Goal: Task Accomplishment & Management: Complete application form

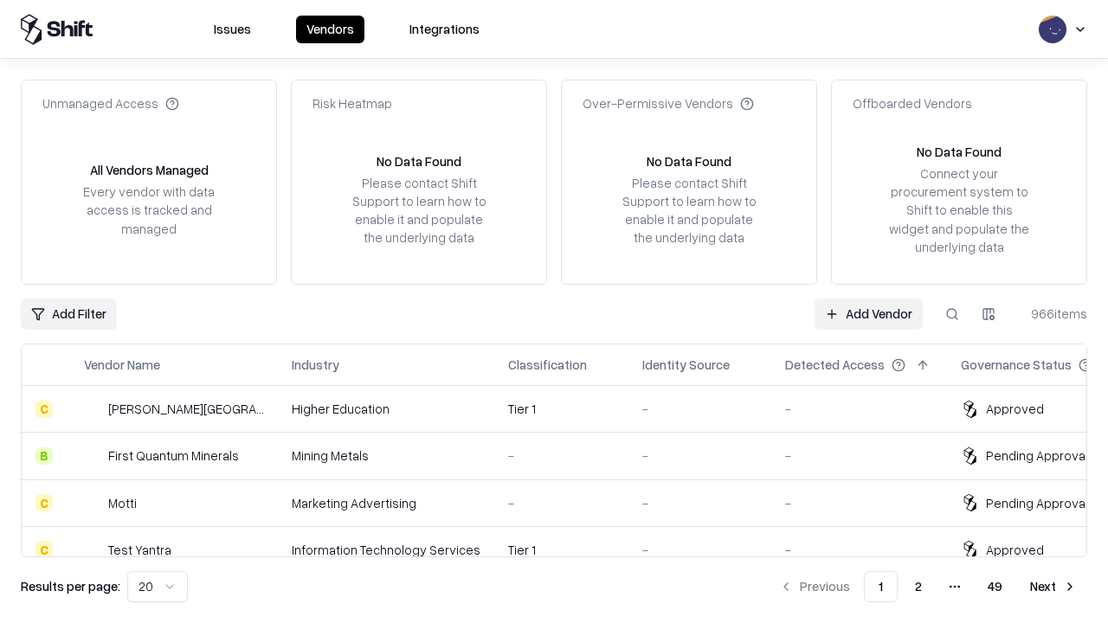
click at [868, 313] on link "Add Vendor" at bounding box center [868, 314] width 108 height 31
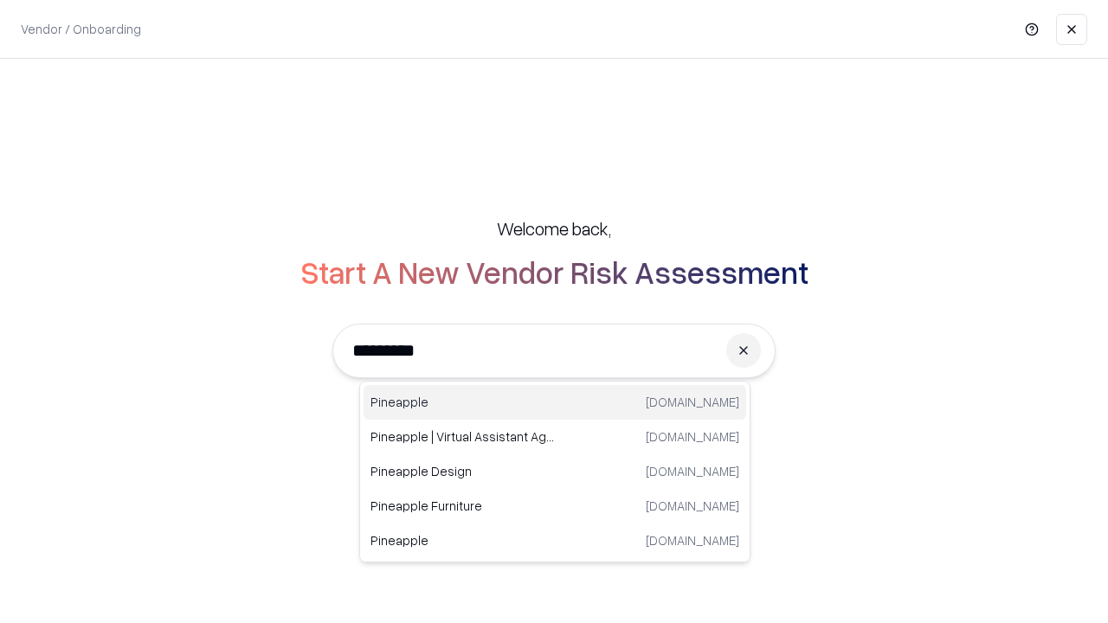
click at [555, 402] on div "Pineapple [DOMAIN_NAME]" at bounding box center [554, 402] width 382 height 35
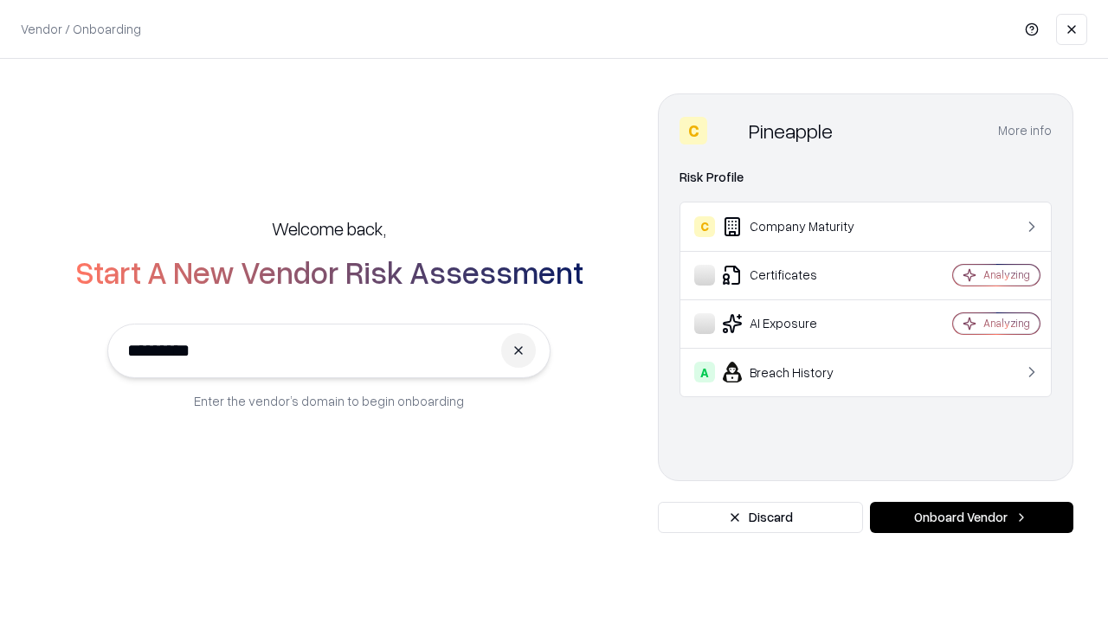
type input "*********"
click at [971, 517] on button "Onboard Vendor" at bounding box center [971, 517] width 203 height 31
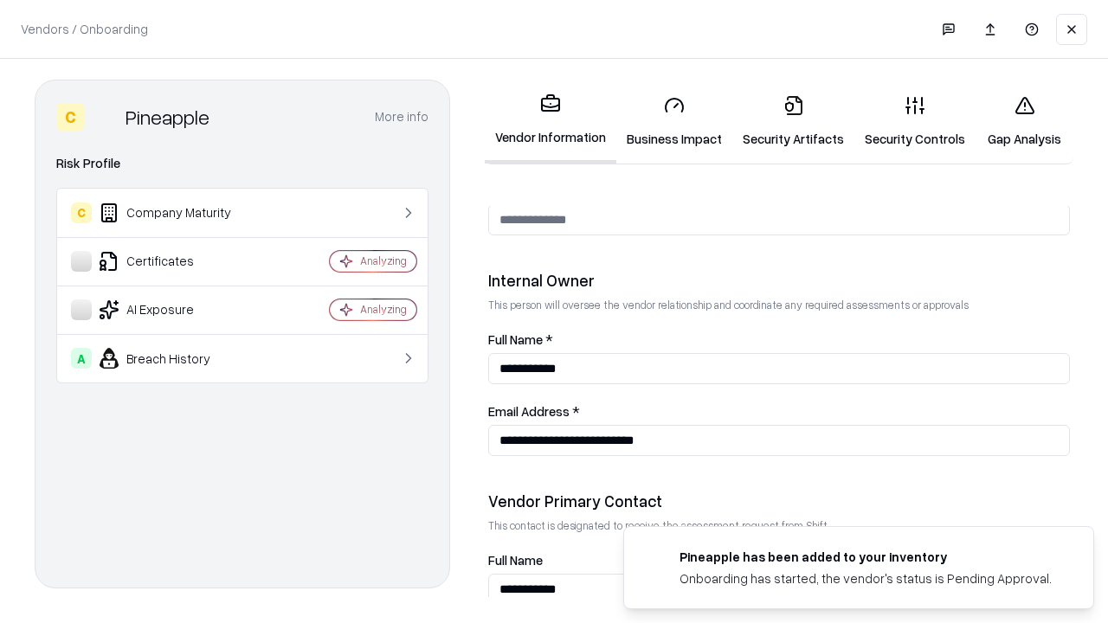
scroll to position [896, 0]
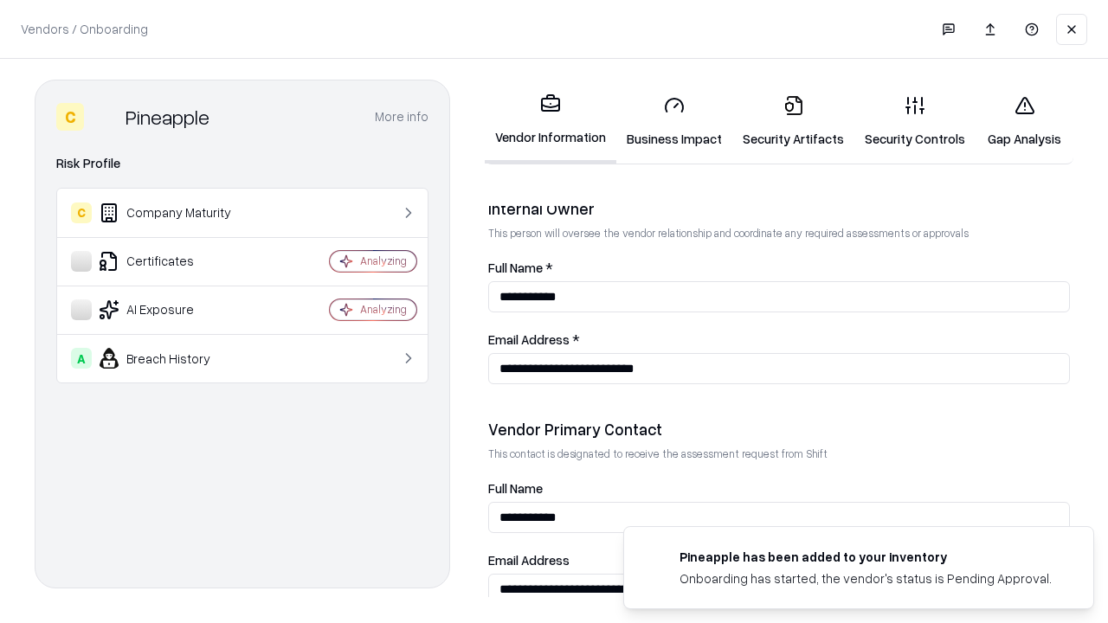
click at [674, 121] on link "Business Impact" at bounding box center [674, 121] width 116 height 80
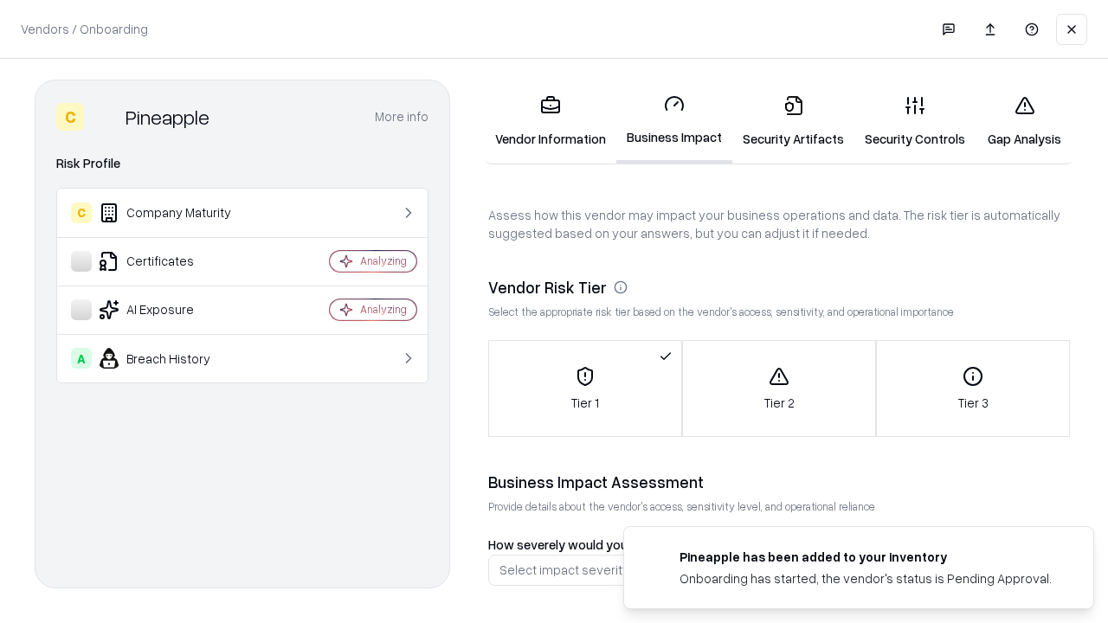
click at [793, 121] on link "Security Artifacts" at bounding box center [793, 121] width 122 height 80
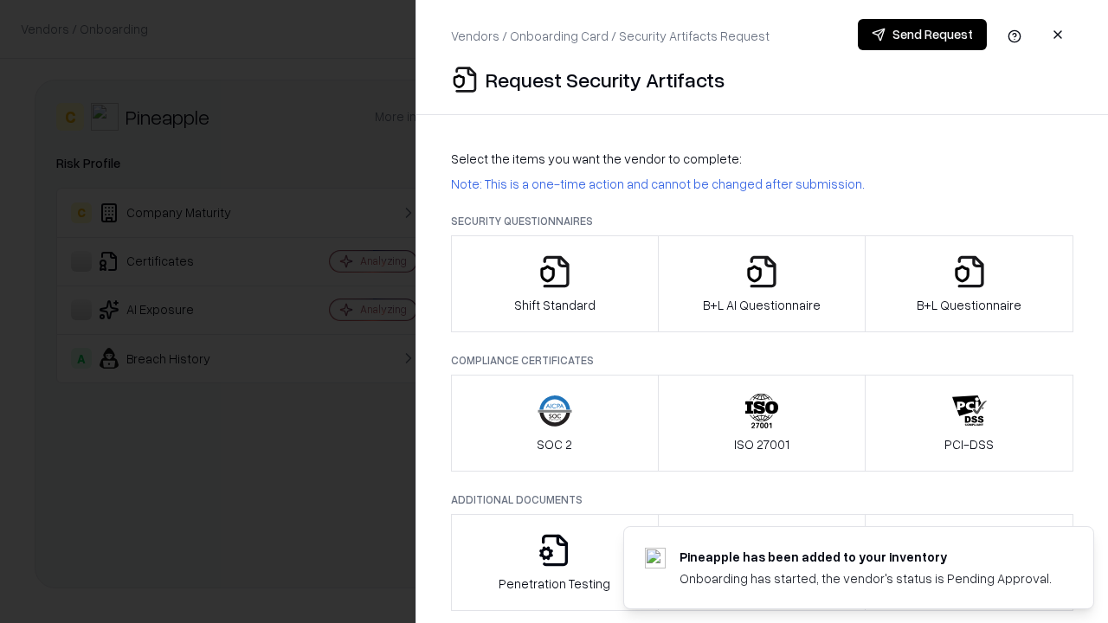
click at [554, 284] on icon "button" at bounding box center [554, 271] width 35 height 35
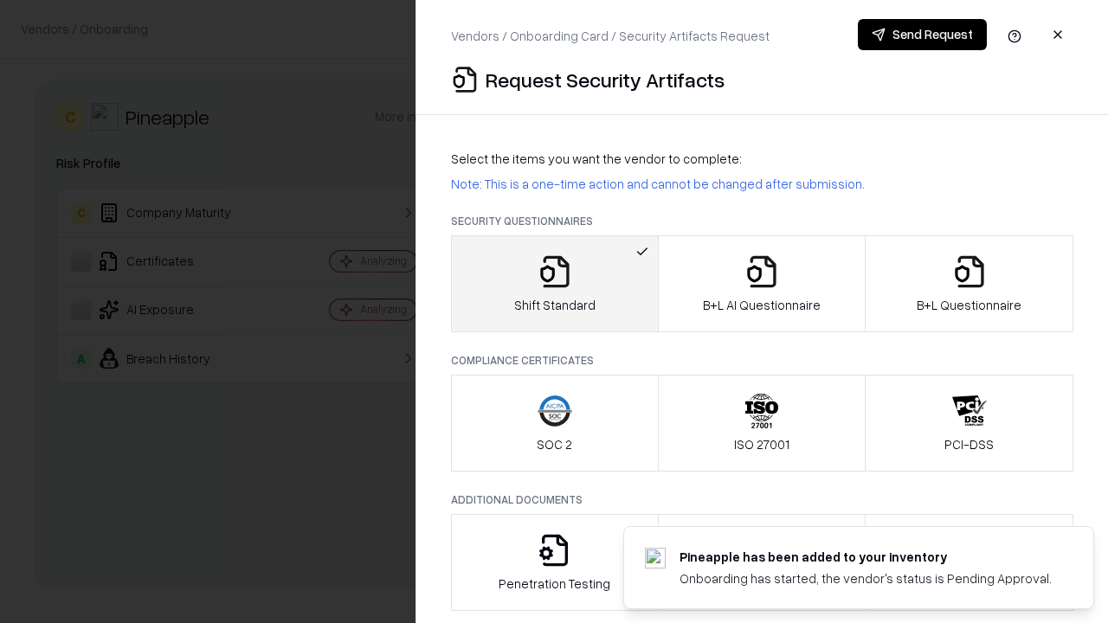
click at [922, 35] on button "Send Request" at bounding box center [921, 34] width 129 height 31
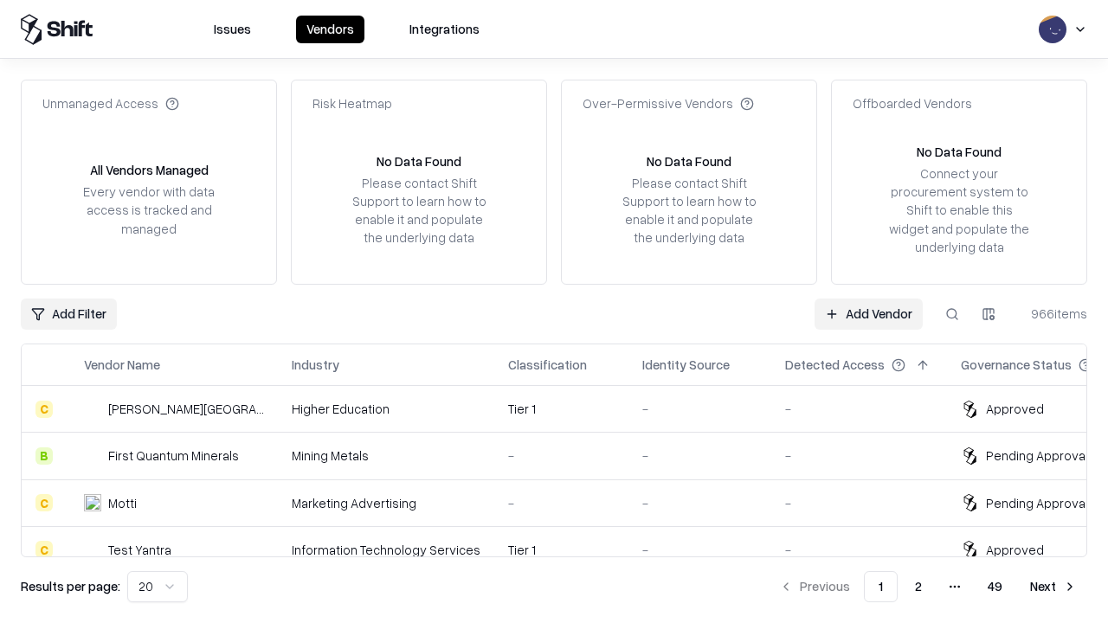
click at [952, 313] on button at bounding box center [951, 314] width 31 height 31
type input "*********"
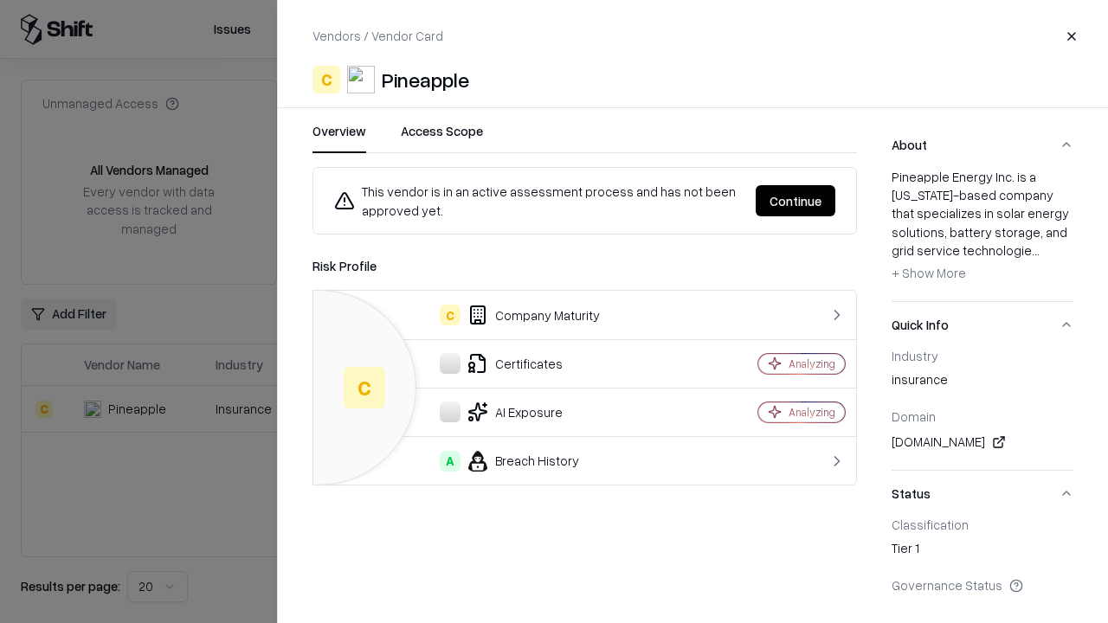
click at [795, 201] on button "Continue" at bounding box center [795, 200] width 80 height 31
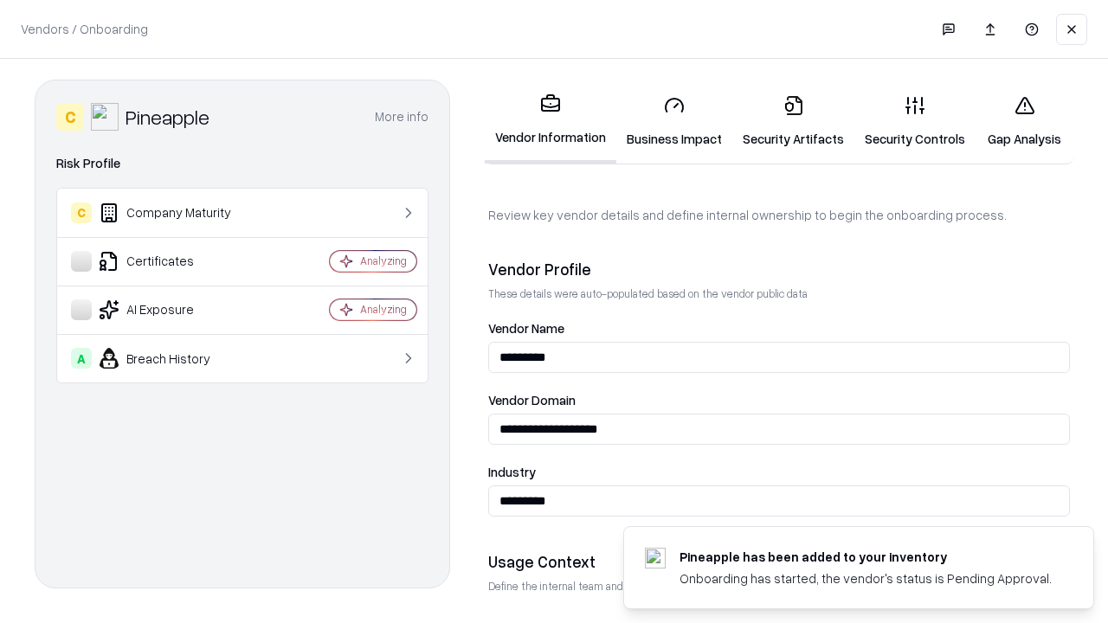
click at [793, 121] on link "Security Artifacts" at bounding box center [793, 121] width 122 height 80
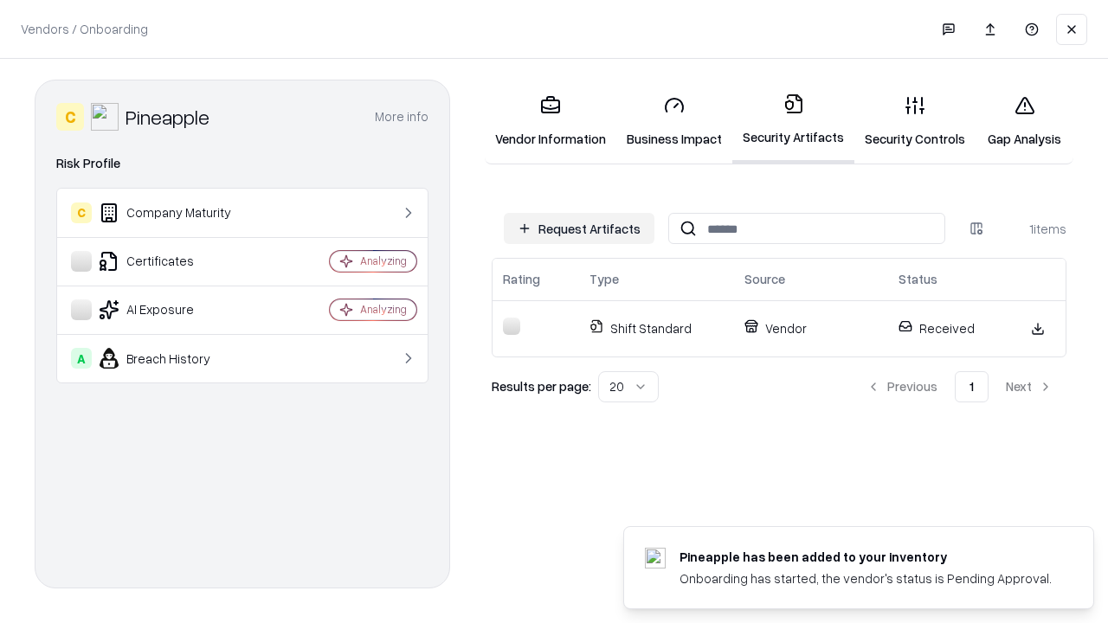
click at [1024, 121] on link "Gap Analysis" at bounding box center [1024, 121] width 98 height 80
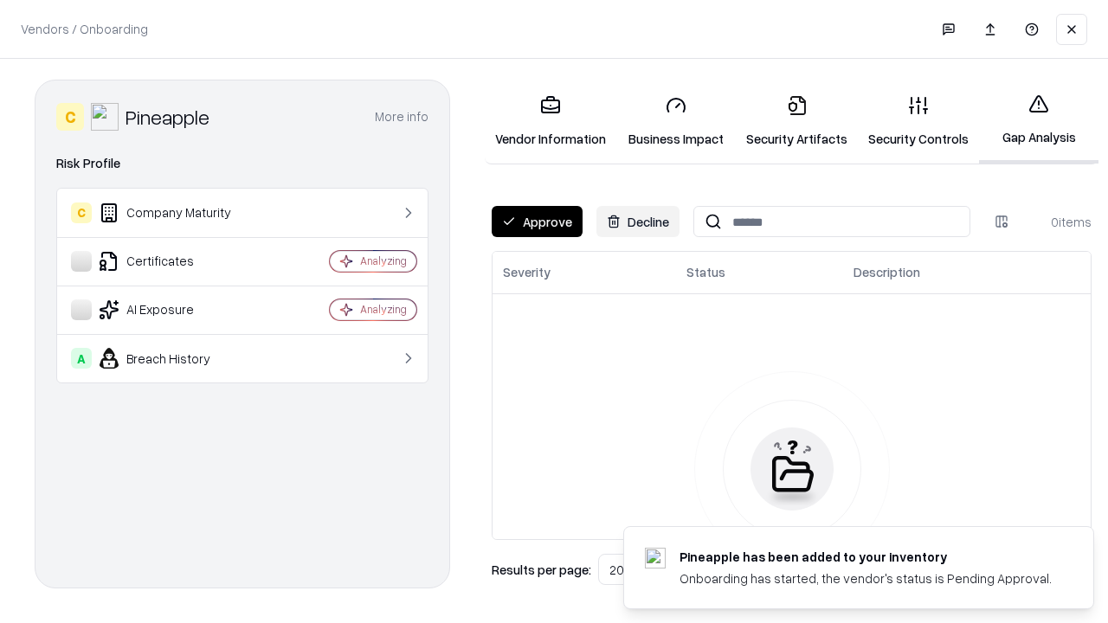
click at [536, 222] on button "Approve" at bounding box center [536, 221] width 91 height 31
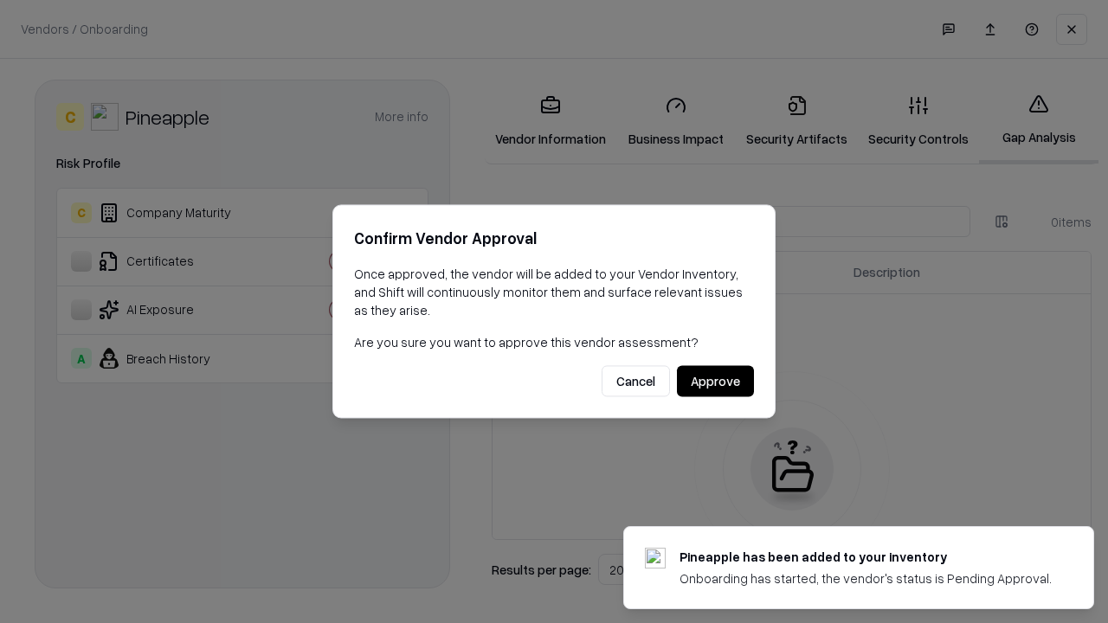
click at [715, 381] on button "Approve" at bounding box center [715, 381] width 77 height 31
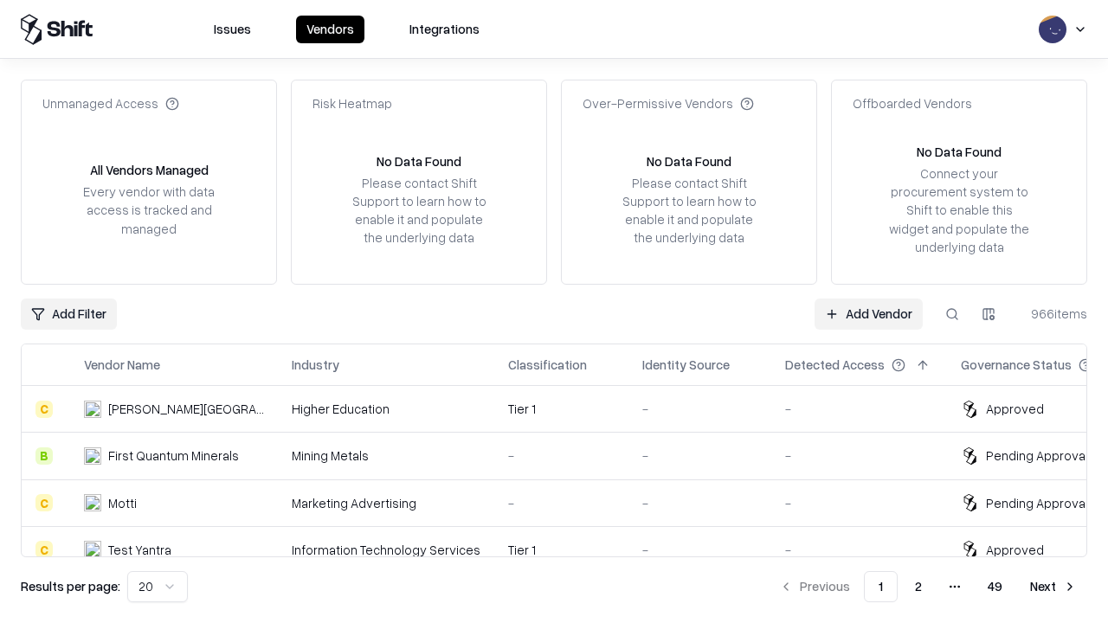
type input "*********"
click at [868, 313] on link "Add Vendor" at bounding box center [868, 314] width 108 height 31
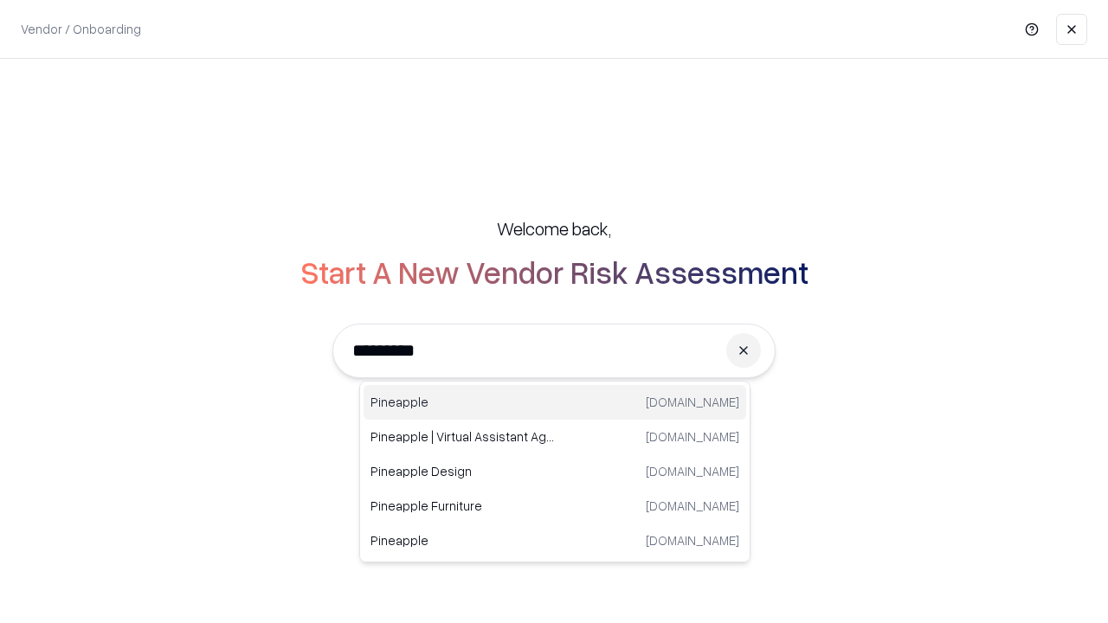
click at [555, 402] on div "Pineapple [DOMAIN_NAME]" at bounding box center [554, 402] width 382 height 35
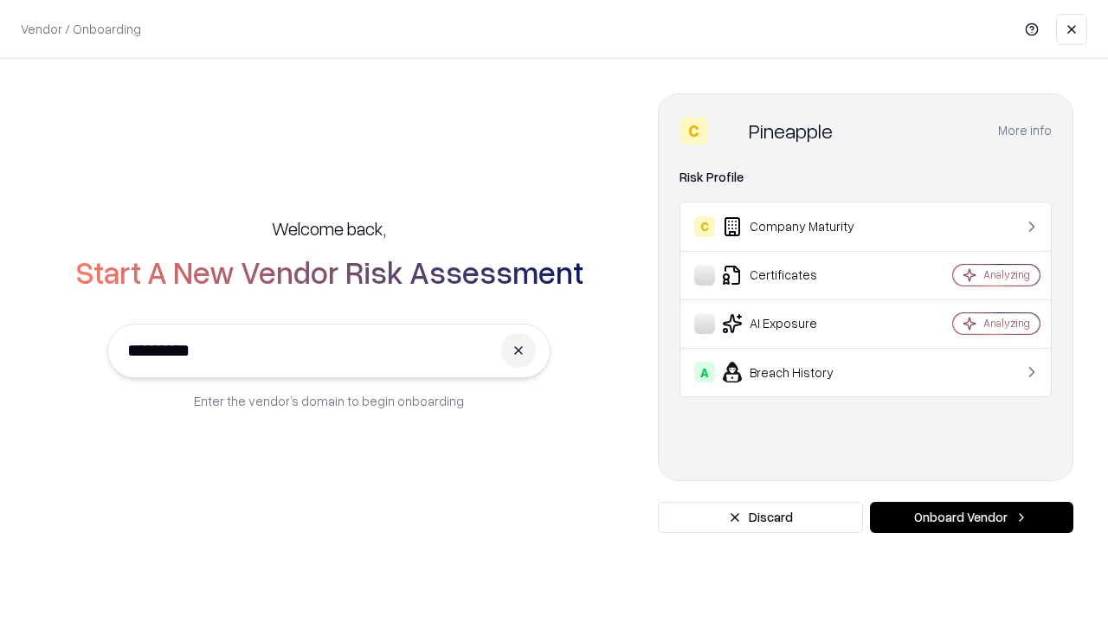
type input "*********"
click at [971, 517] on button "Onboard Vendor" at bounding box center [971, 517] width 203 height 31
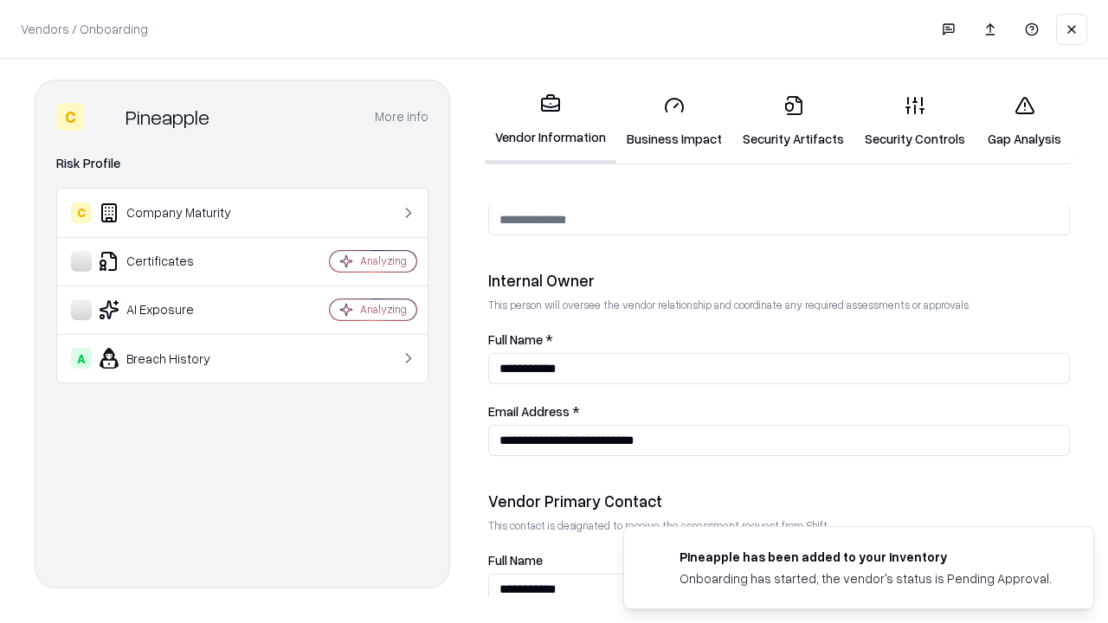
scroll to position [896, 0]
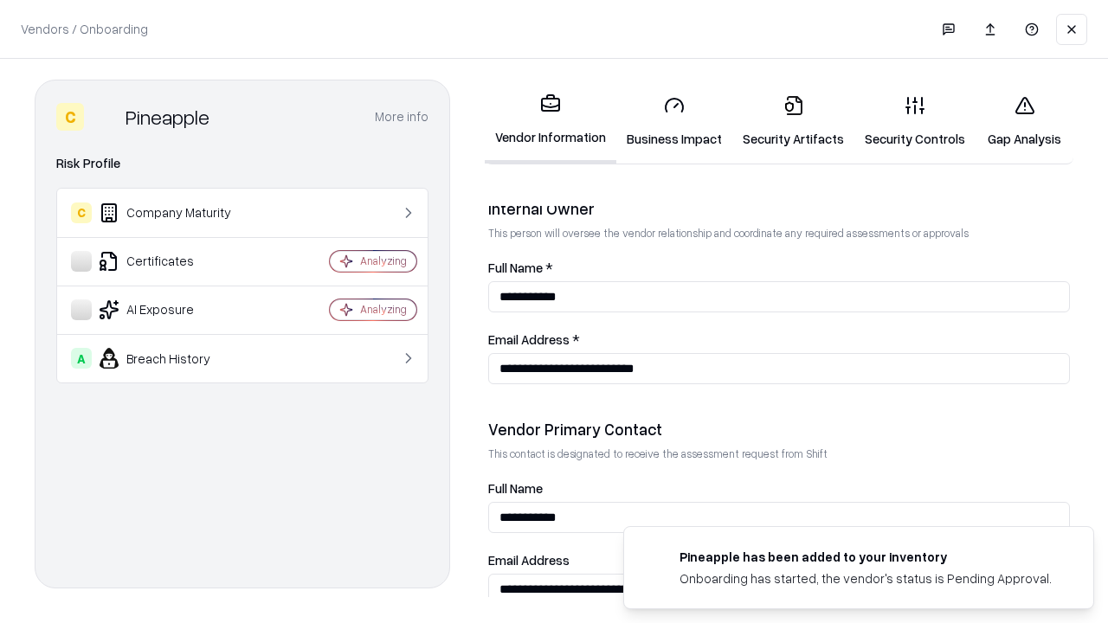
click at [1024, 121] on link "Gap Analysis" at bounding box center [1024, 121] width 98 height 80
